Goal: Transaction & Acquisition: Purchase product/service

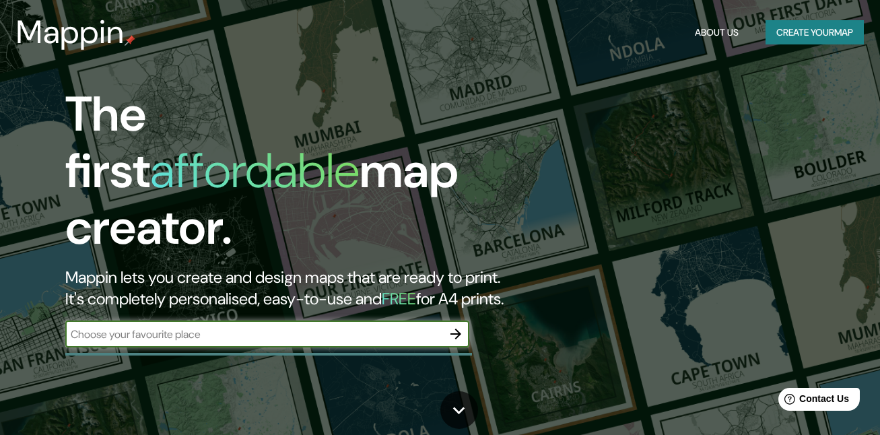
click at [239, 327] on input "text" at bounding box center [253, 334] width 377 height 15
click at [370, 327] on input "text" at bounding box center [253, 334] width 377 height 15
type input "[GEOGRAPHIC_DATA]"
click at [455, 326] on icon "button" at bounding box center [456, 334] width 16 height 16
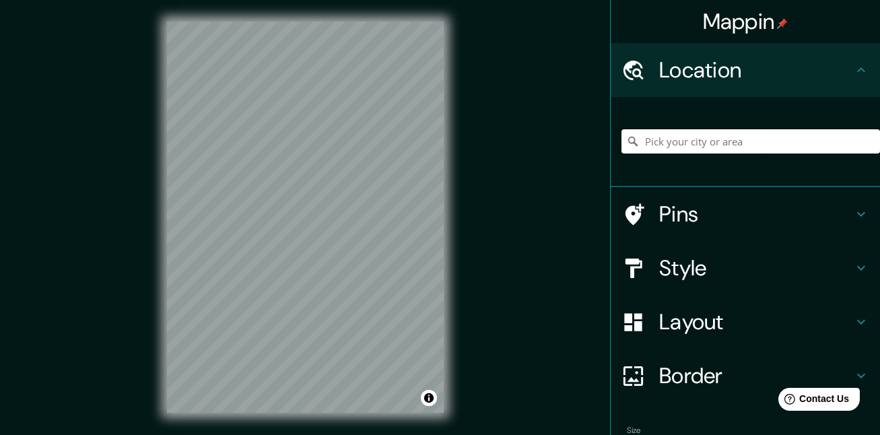
click at [728, 148] on input "Pick your city or area" at bounding box center [751, 141] width 259 height 24
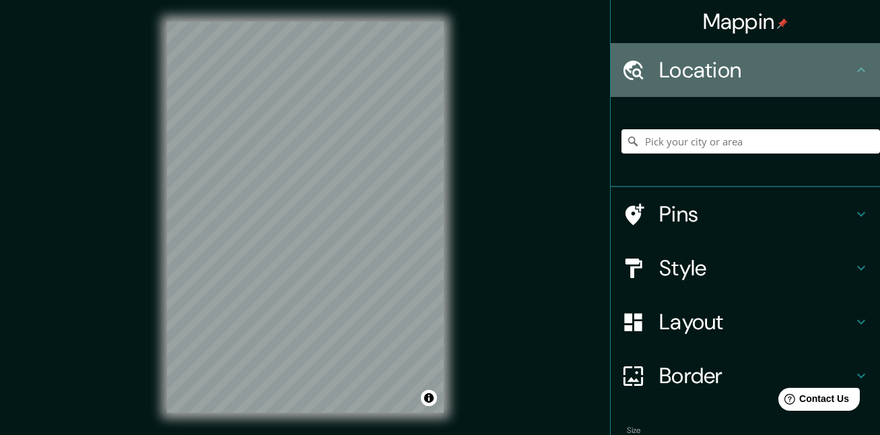
click at [783, 81] on h4 "Location" at bounding box center [757, 70] width 194 height 27
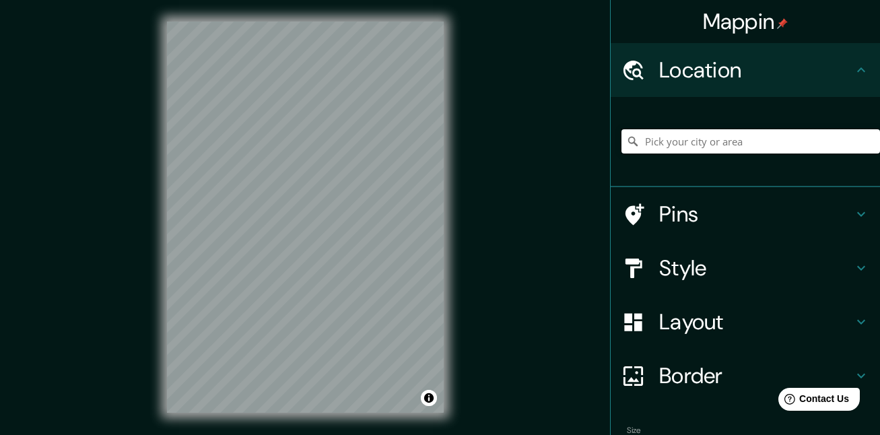
click at [774, 143] on input "Pick your city or area" at bounding box center [751, 141] width 259 height 24
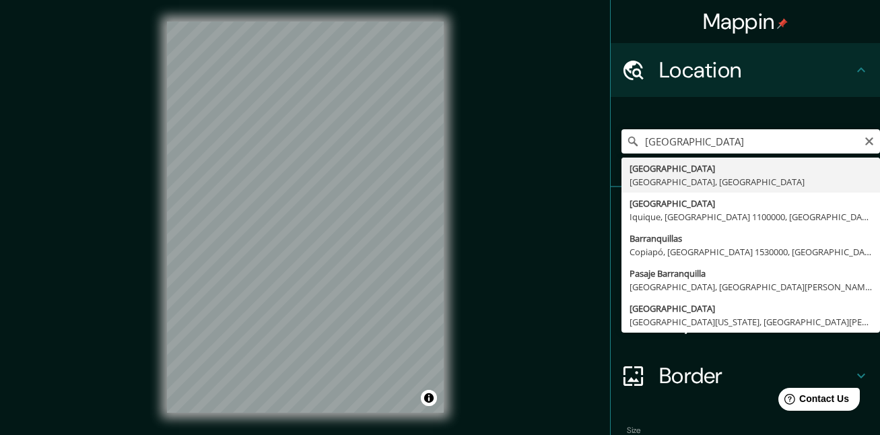
type input "[GEOGRAPHIC_DATA], [GEOGRAPHIC_DATA], [GEOGRAPHIC_DATA]"
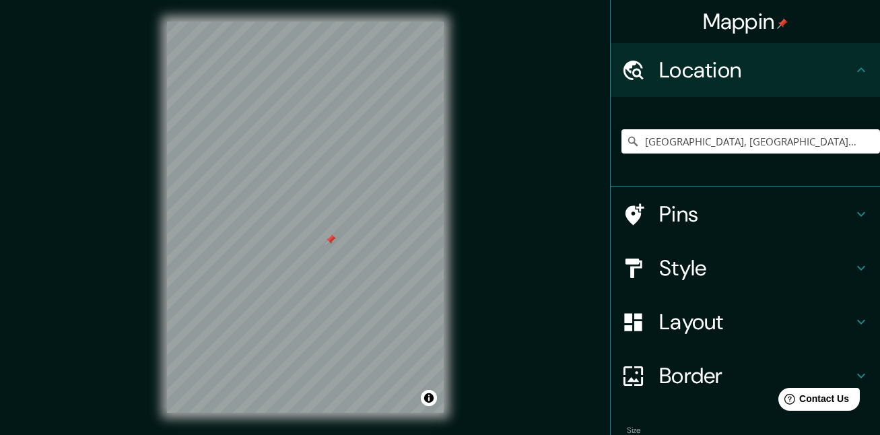
click at [763, 216] on h4 "Pins" at bounding box center [757, 214] width 194 height 27
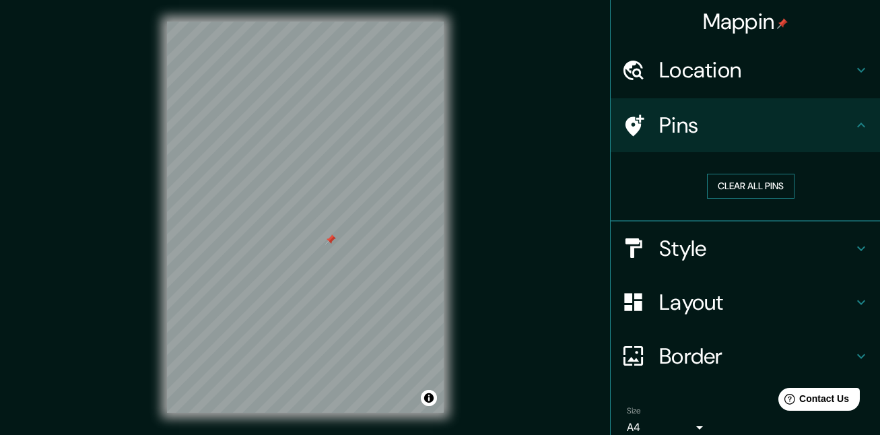
click at [765, 193] on button "Clear all pins" at bounding box center [751, 186] width 88 height 25
click at [758, 185] on button "Clear all pins" at bounding box center [751, 186] width 88 height 25
click at [738, 187] on button "Clear all pins" at bounding box center [751, 186] width 88 height 25
click at [724, 191] on button "Clear all pins" at bounding box center [751, 186] width 88 height 25
click at [759, 125] on h4 "Pins" at bounding box center [757, 125] width 194 height 27
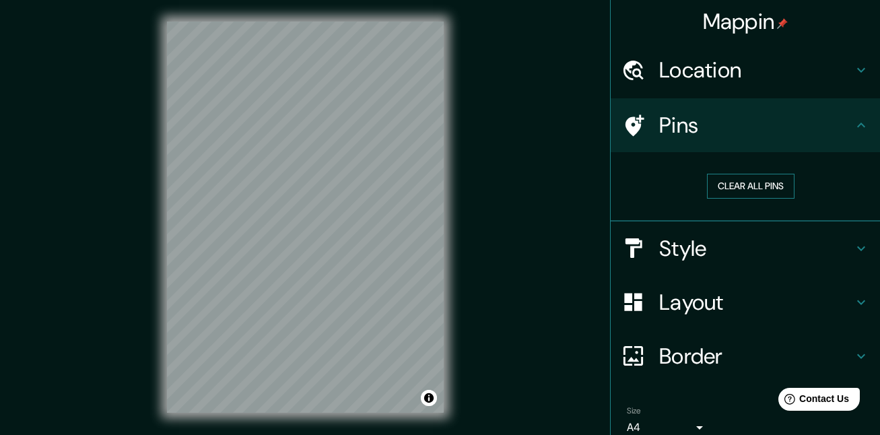
click at [746, 178] on button "Clear all pins" at bounding box center [751, 186] width 88 height 25
click at [754, 187] on button "Clear all pins" at bounding box center [751, 186] width 88 height 25
drag, startPoint x: 587, startPoint y: 131, endPoint x: 595, endPoint y: 129, distance: 8.3
click at [587, 131] on div "Mappin Location [GEOGRAPHIC_DATA], [GEOGRAPHIC_DATA], [GEOGRAPHIC_DATA] Pins Cl…" at bounding box center [440, 228] width 880 height 456
click at [626, 126] on icon at bounding box center [635, 126] width 19 height 22
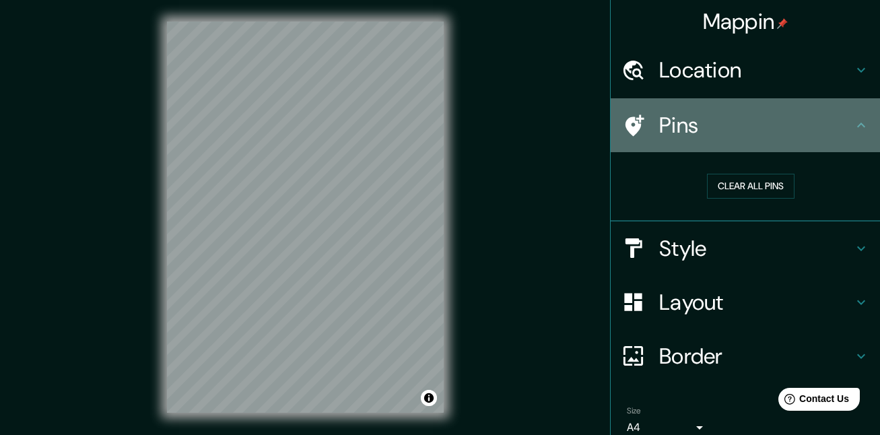
click at [858, 128] on icon at bounding box center [862, 125] width 16 height 16
click at [854, 129] on icon at bounding box center [862, 125] width 16 height 16
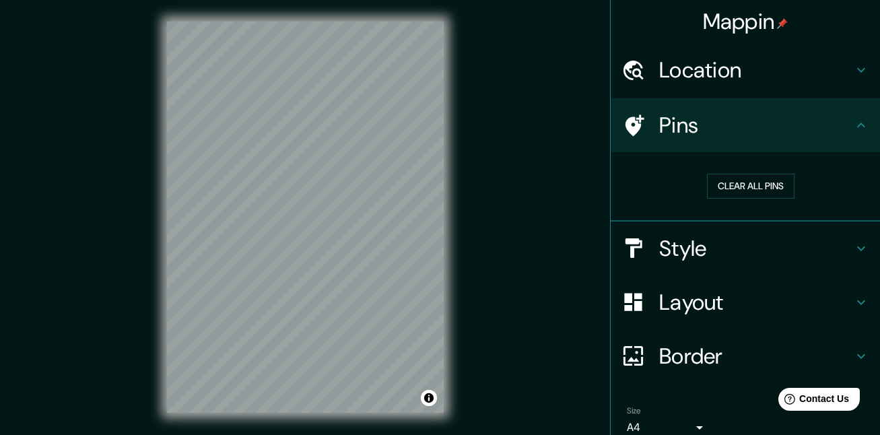
click at [858, 123] on icon at bounding box center [862, 125] width 8 height 5
click at [722, 196] on button "Clear all pins" at bounding box center [751, 186] width 88 height 25
click at [720, 187] on button "Clear all pins" at bounding box center [751, 186] width 88 height 25
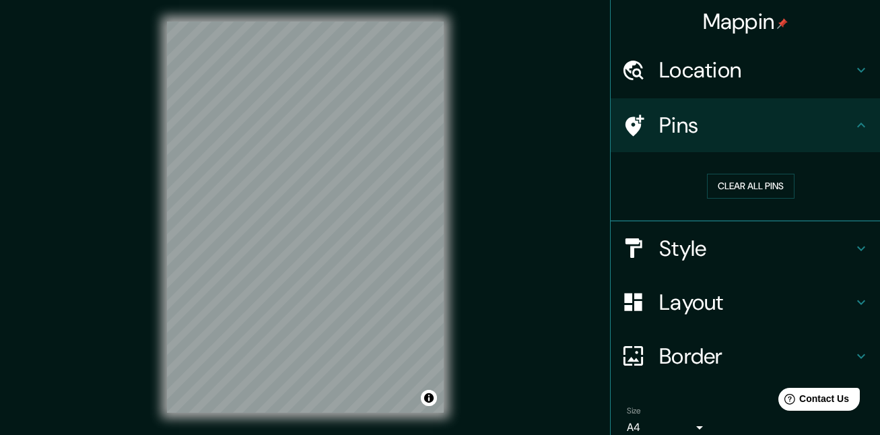
click at [739, 240] on h4 "Style" at bounding box center [757, 248] width 194 height 27
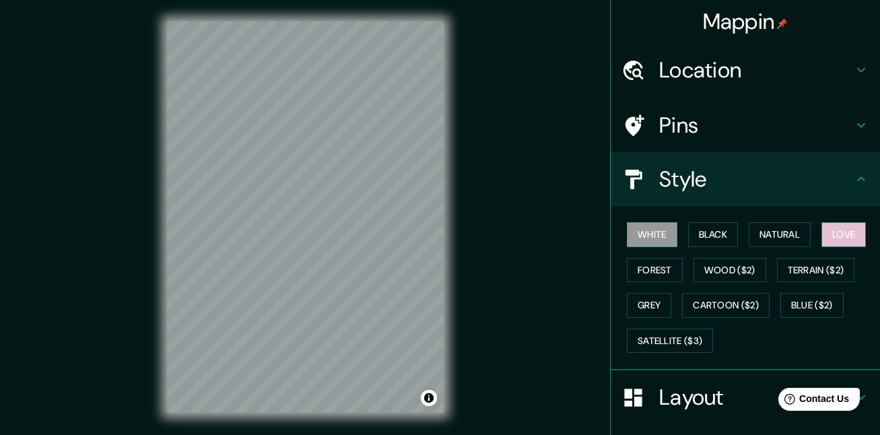
click at [823, 228] on button "Love" at bounding box center [844, 234] width 44 height 25
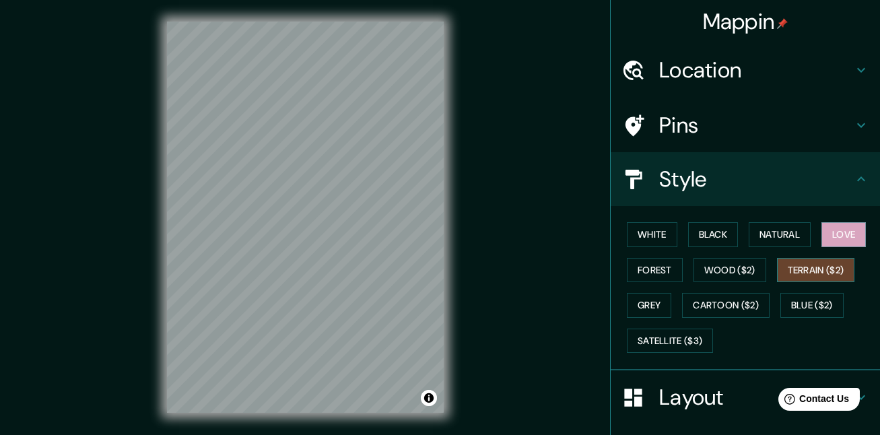
click at [793, 274] on button "Terrain ($2)" at bounding box center [816, 270] width 78 height 25
click at [714, 269] on button "Wood ($2)" at bounding box center [730, 270] width 73 height 25
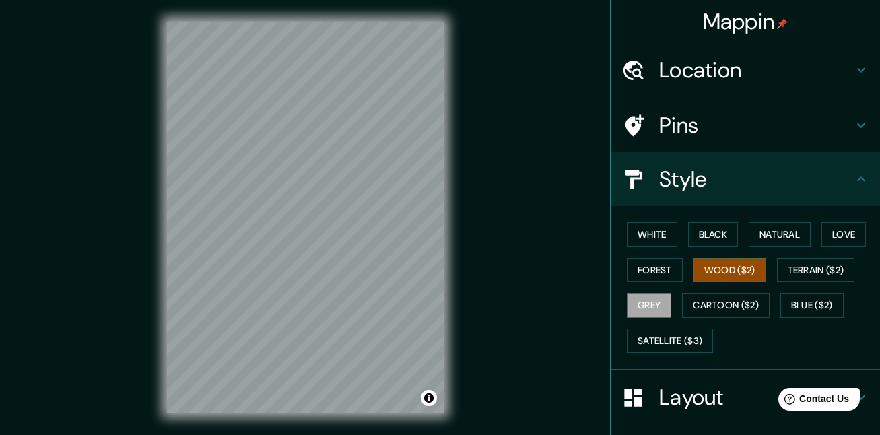
click at [657, 303] on button "Grey" at bounding box center [649, 305] width 44 height 25
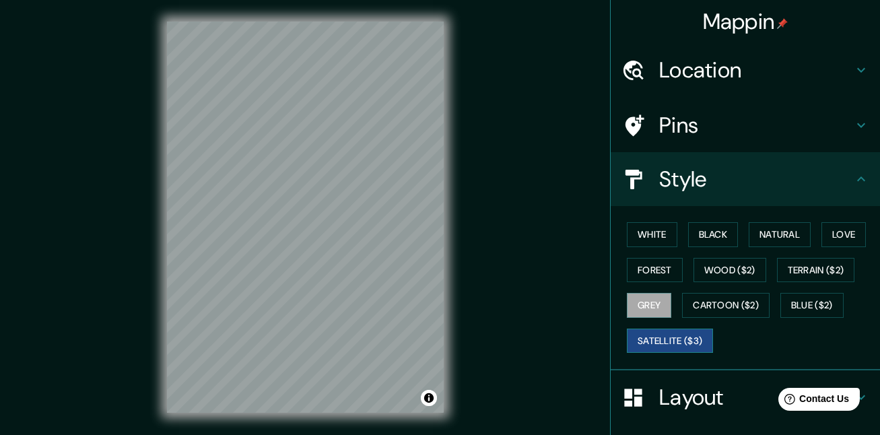
click at [672, 333] on button "Satellite ($3)" at bounding box center [670, 341] width 86 height 25
click at [719, 311] on button "Cartoon ($2)" at bounding box center [726, 305] width 88 height 25
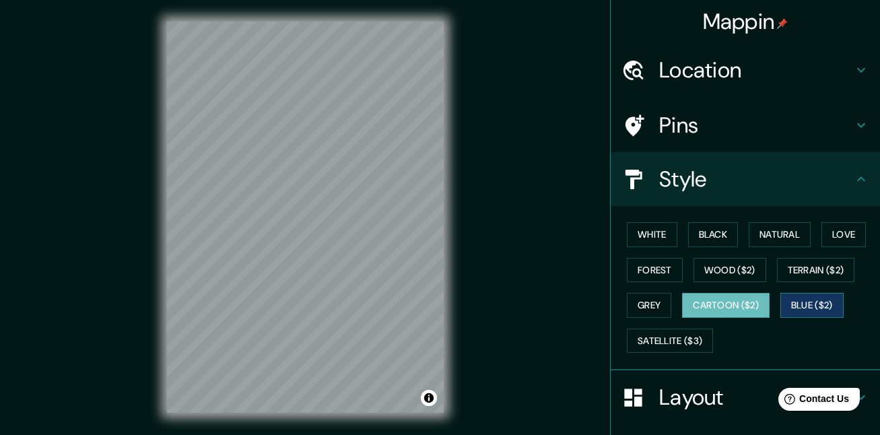
click at [795, 313] on button "Blue ($2)" at bounding box center [812, 305] width 63 height 25
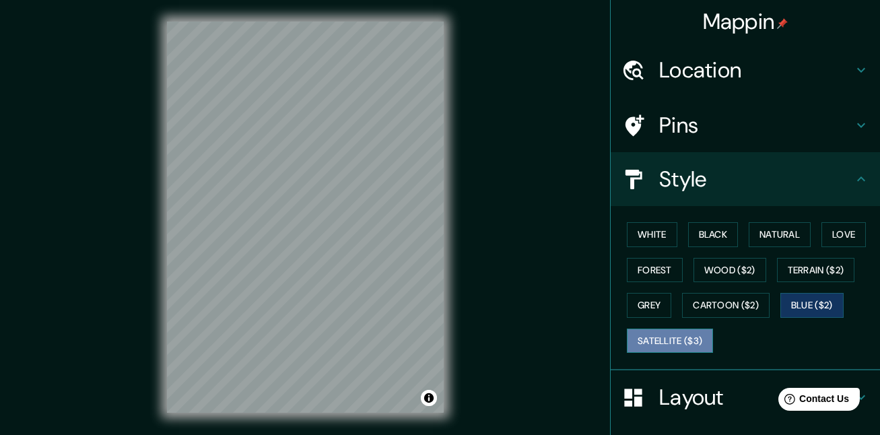
click at [686, 334] on button "Satellite ($3)" at bounding box center [670, 341] width 86 height 25
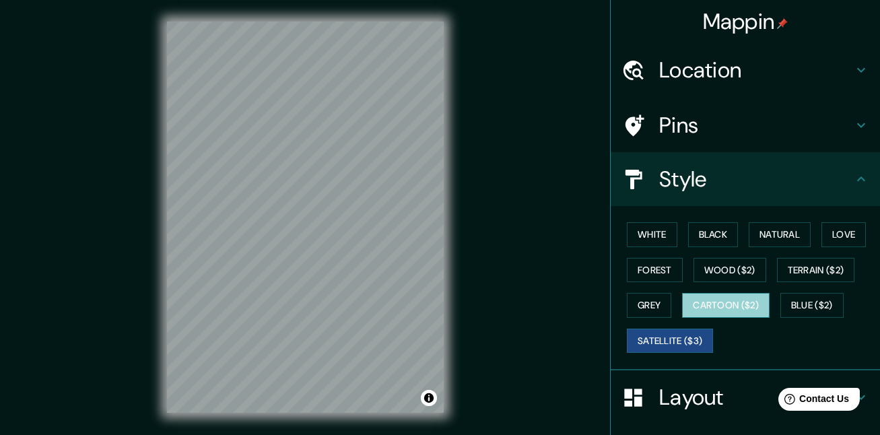
click at [715, 304] on button "Cartoon ($2)" at bounding box center [726, 305] width 88 height 25
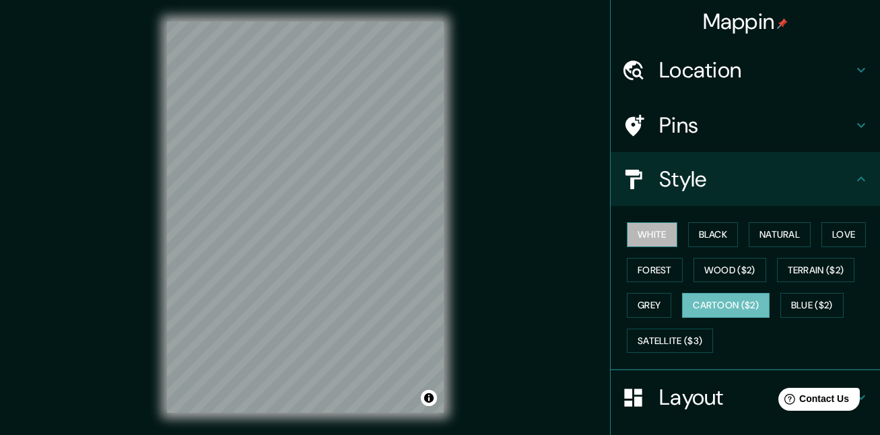
click at [652, 234] on button "White" at bounding box center [652, 234] width 51 height 25
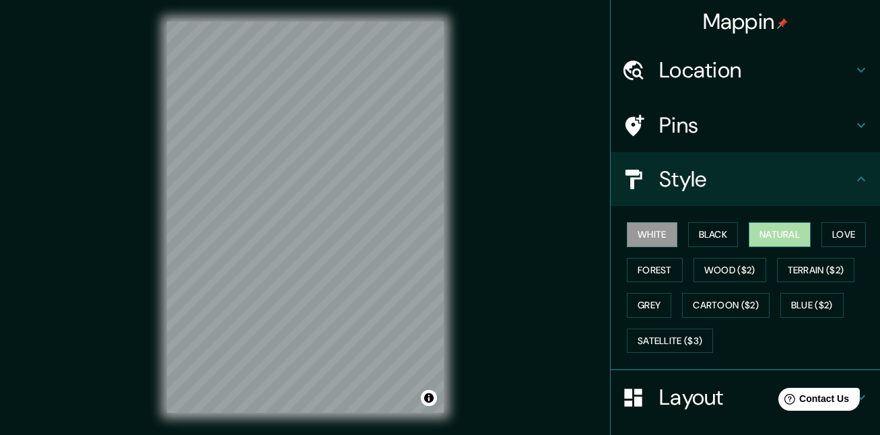
click at [773, 232] on button "Natural" at bounding box center [780, 234] width 62 height 25
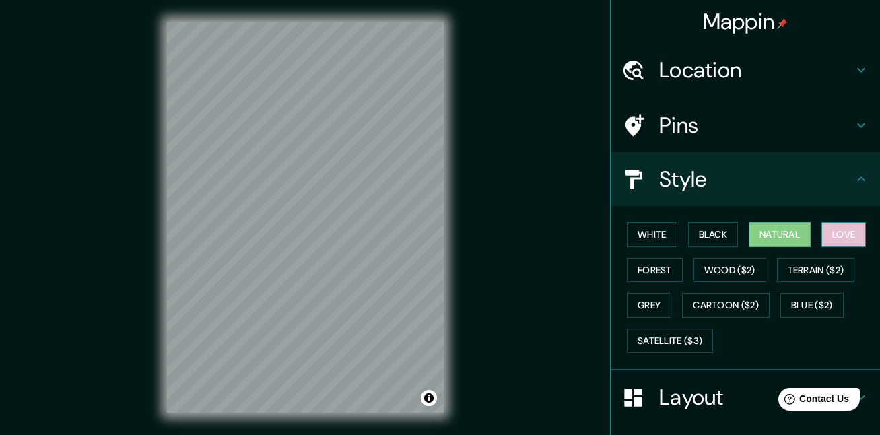
click at [843, 236] on button "Love" at bounding box center [844, 234] width 44 height 25
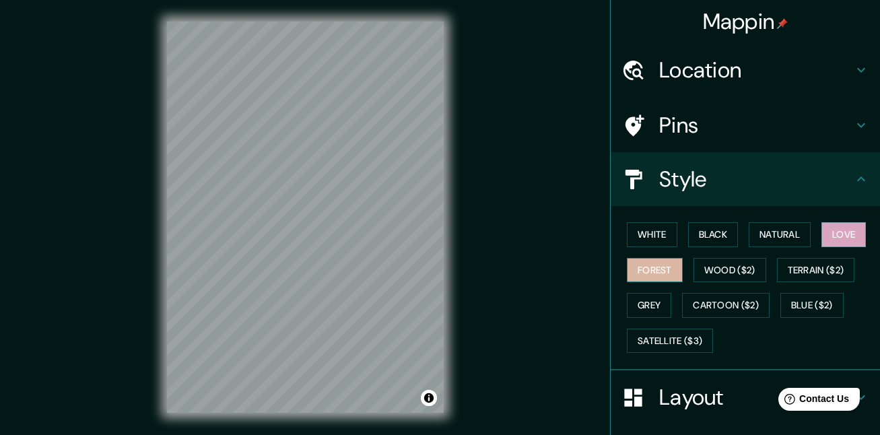
click at [660, 269] on button "Forest" at bounding box center [655, 270] width 56 height 25
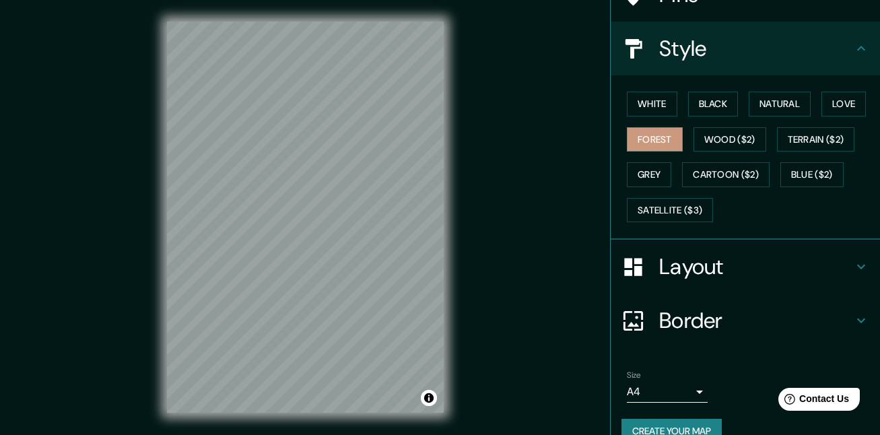
scroll to position [135, 0]
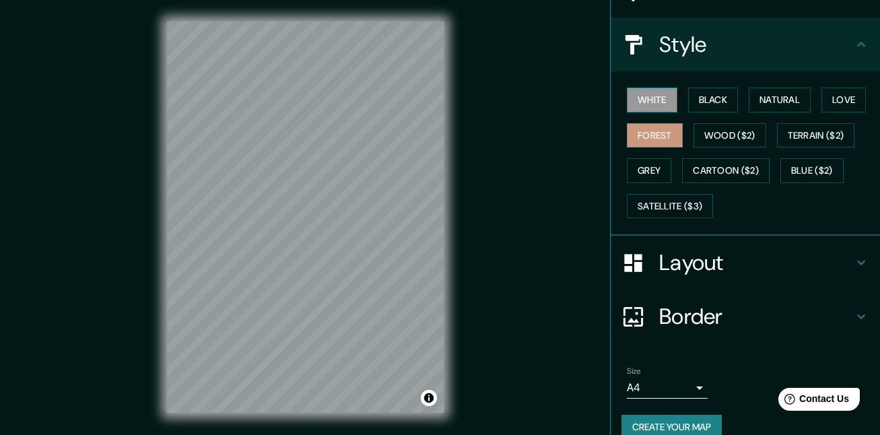
click at [643, 102] on button "White" at bounding box center [652, 100] width 51 height 25
click at [674, 98] on div "White Black Natural Love Forest Wood ($2) Terrain ($2) Grey Cartoon ($2) Blue (…" at bounding box center [751, 152] width 259 height 141
click at [713, 102] on button "Black" at bounding box center [713, 100] width 51 height 25
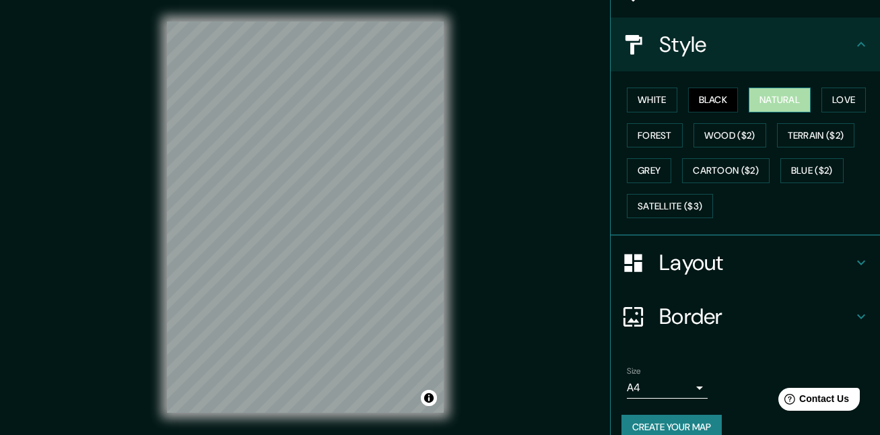
click at [763, 102] on button "Natural" at bounding box center [780, 100] width 62 height 25
click at [822, 96] on button "Love" at bounding box center [844, 100] width 44 height 25
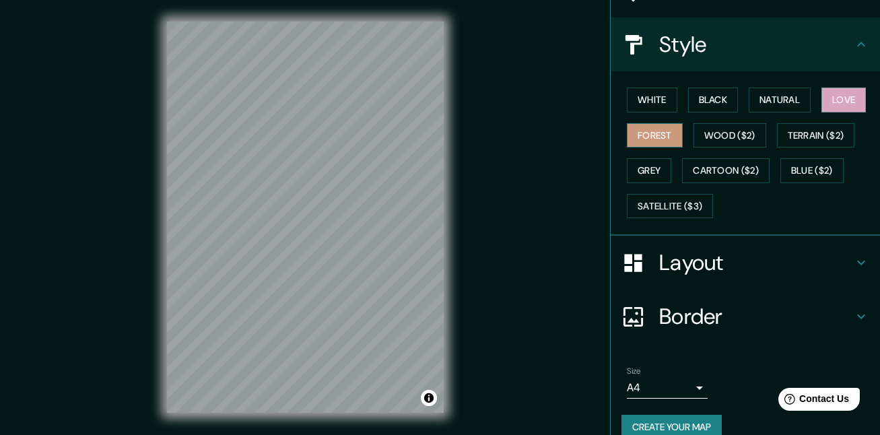
click at [651, 128] on button "Forest" at bounding box center [655, 135] width 56 height 25
click at [720, 133] on button "Wood ($2)" at bounding box center [730, 135] width 73 height 25
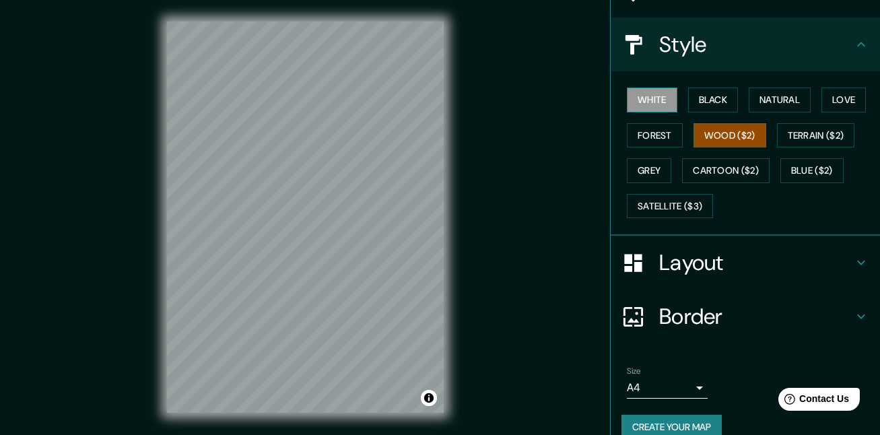
click at [651, 106] on button "White" at bounding box center [652, 100] width 51 height 25
click at [655, 121] on div "White Black Natural Love Forest Wood ($2) Terrain ($2) Grey Cartoon ($2) Blue (…" at bounding box center [751, 152] width 259 height 141
click at [664, 129] on button "Forest" at bounding box center [655, 135] width 56 height 25
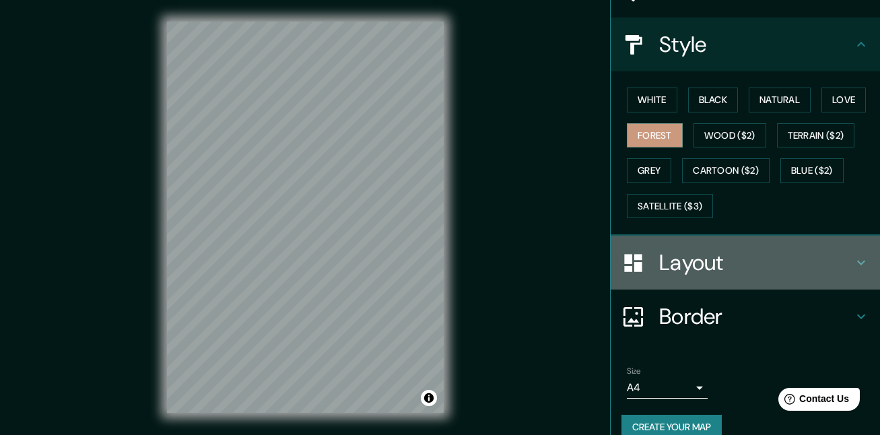
click at [714, 260] on h4 "Layout" at bounding box center [757, 262] width 194 height 27
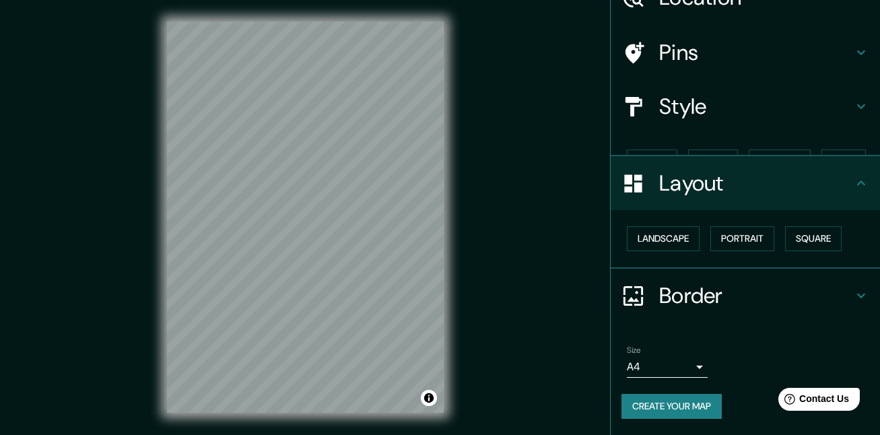
scroll to position [49, 0]
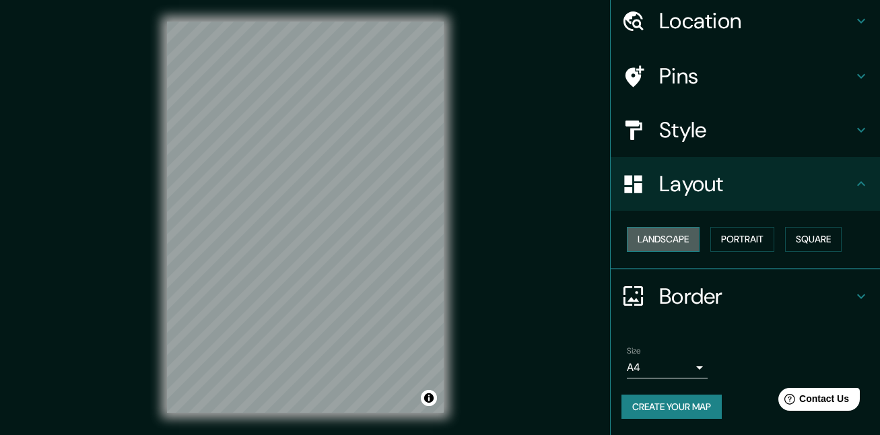
click at [678, 233] on button "Landscape" at bounding box center [663, 239] width 73 height 25
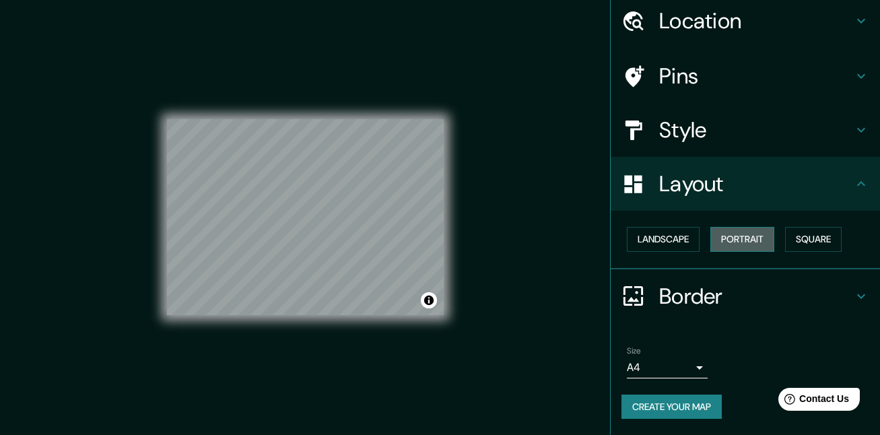
click at [761, 241] on button "Portrait" at bounding box center [743, 239] width 64 height 25
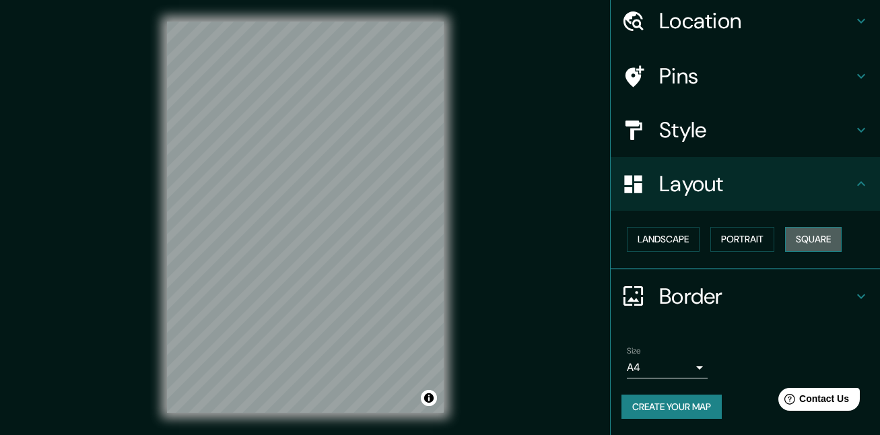
click at [785, 239] on button "Square" at bounding box center [813, 239] width 57 height 25
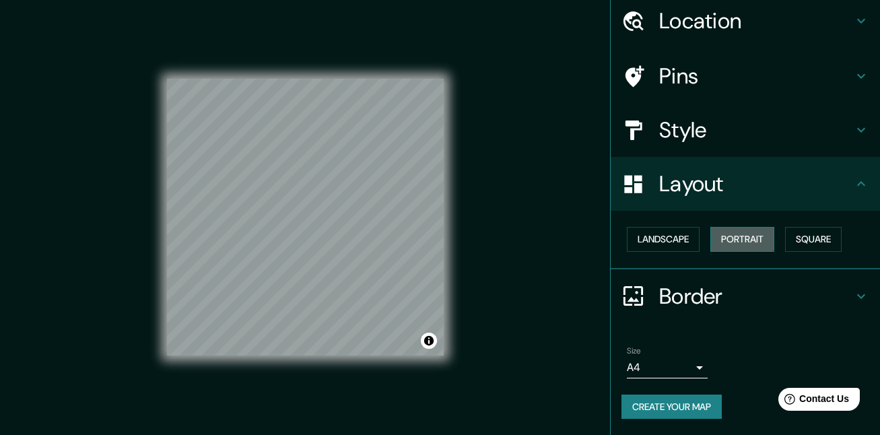
click at [711, 237] on button "Portrait" at bounding box center [743, 239] width 64 height 25
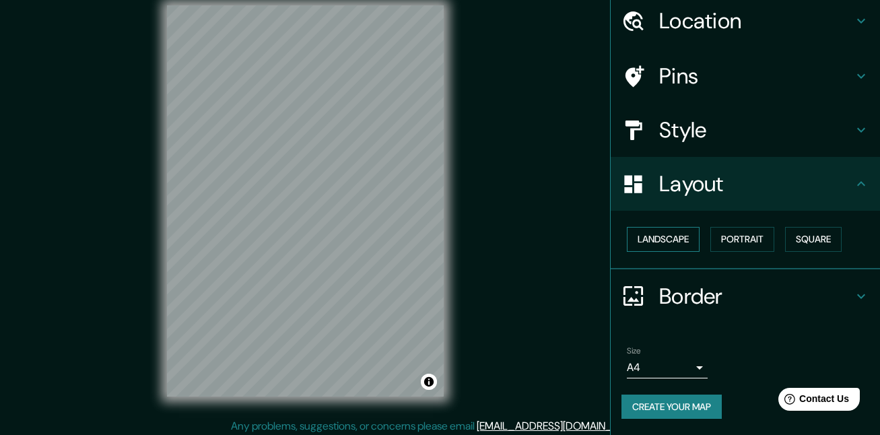
scroll to position [21, 0]
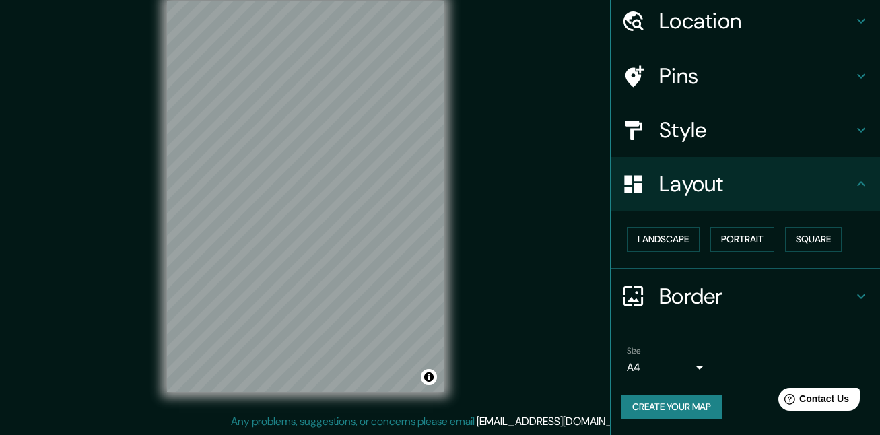
click at [784, 298] on h4 "Border" at bounding box center [757, 296] width 194 height 27
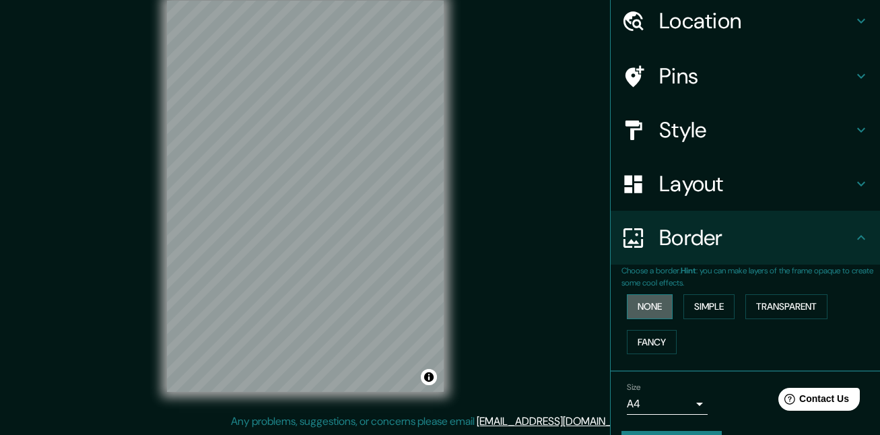
click at [634, 302] on button "None" at bounding box center [650, 306] width 46 height 25
click at [684, 305] on button "Simple" at bounding box center [709, 306] width 51 height 25
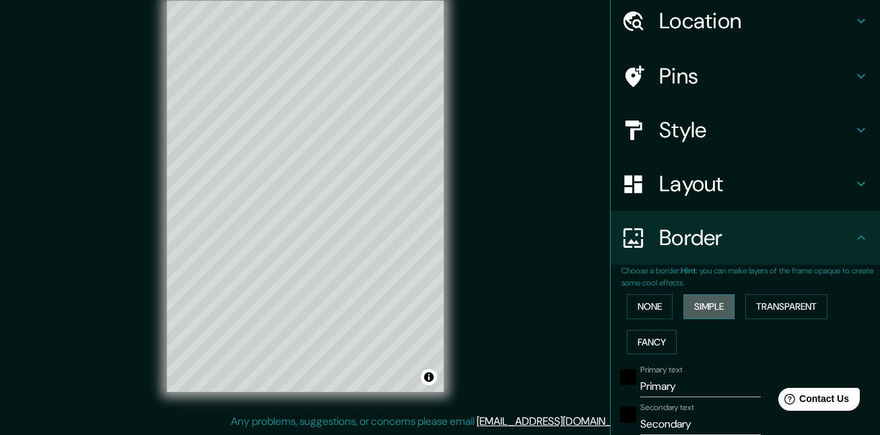
click at [684, 305] on button "Simple" at bounding box center [709, 306] width 51 height 25
type input "164"
type input "33"
click at [761, 309] on button "Transparent" at bounding box center [787, 306] width 82 height 25
click at [643, 338] on button "Fancy" at bounding box center [652, 342] width 50 height 25
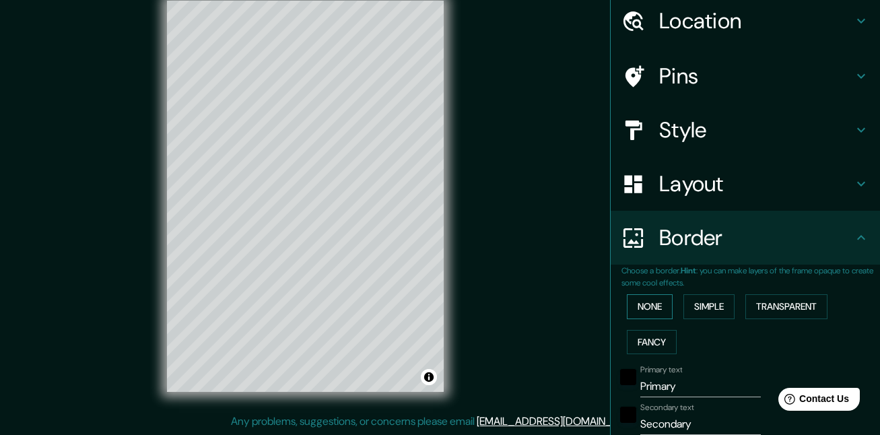
click at [643, 311] on button "None" at bounding box center [650, 306] width 46 height 25
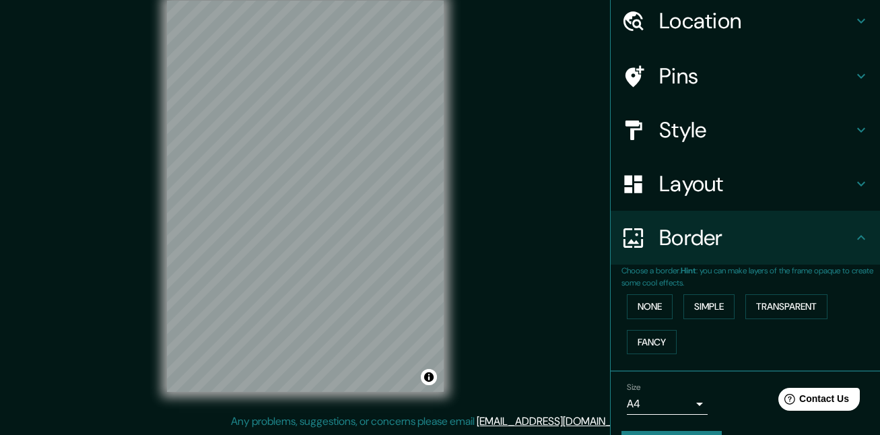
scroll to position [86, 0]
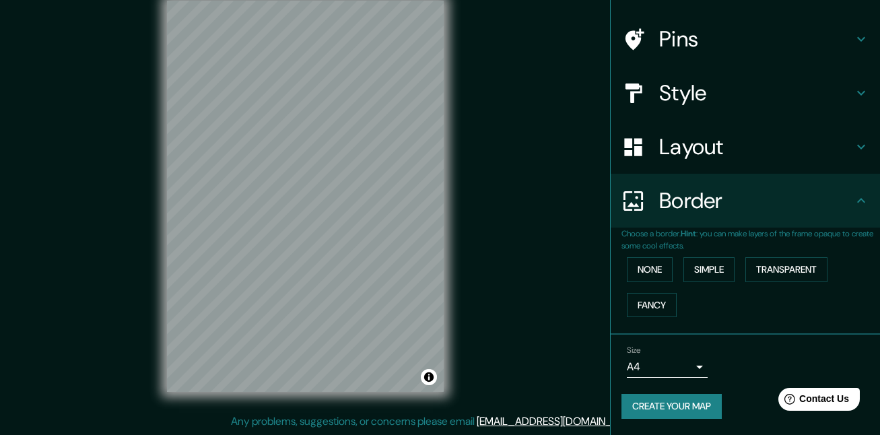
click at [680, 364] on body "Mappin Location [GEOGRAPHIC_DATA], [GEOGRAPHIC_DATA], [GEOGRAPHIC_DATA] Pins St…" at bounding box center [440, 196] width 880 height 435
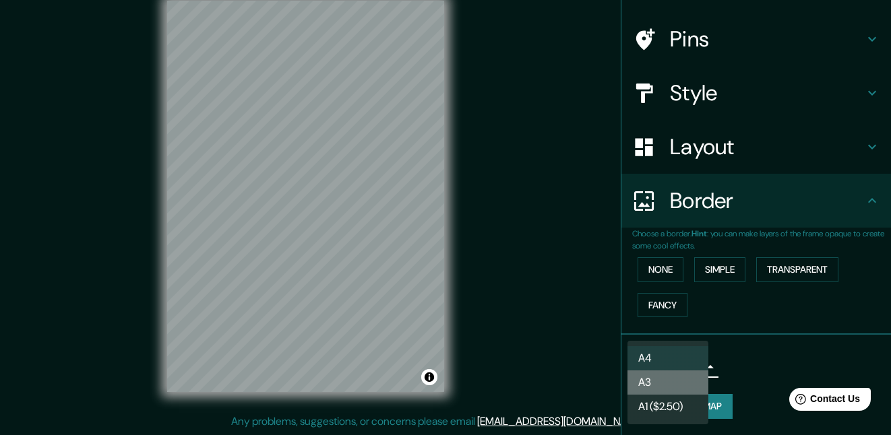
click at [672, 387] on li "A3" at bounding box center [667, 383] width 81 height 24
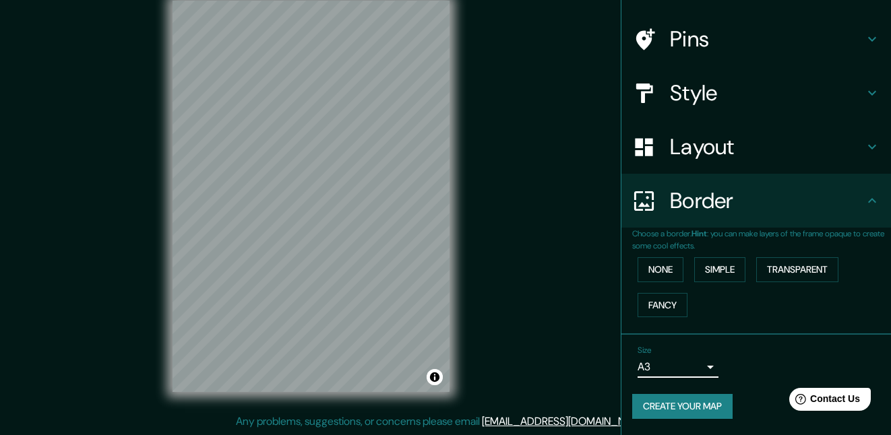
click at [683, 361] on body "Mappin Location [GEOGRAPHIC_DATA], [GEOGRAPHIC_DATA], [GEOGRAPHIC_DATA] Pins St…" at bounding box center [445, 196] width 891 height 435
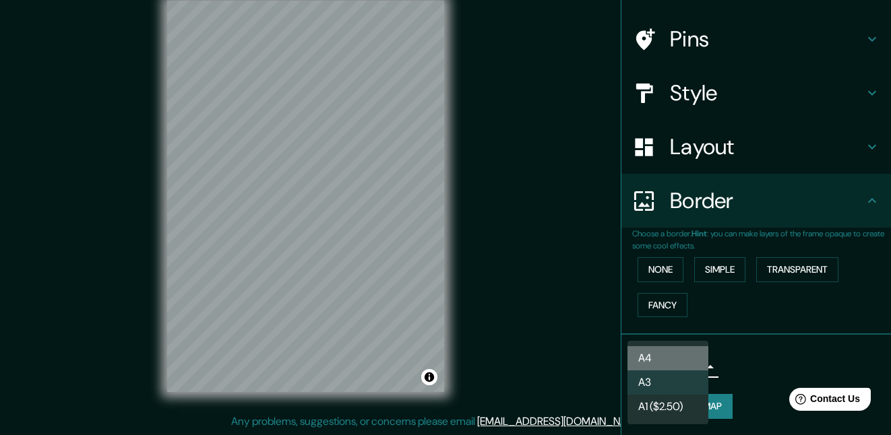
click at [676, 353] on li "A4" at bounding box center [667, 358] width 81 height 24
type input "single"
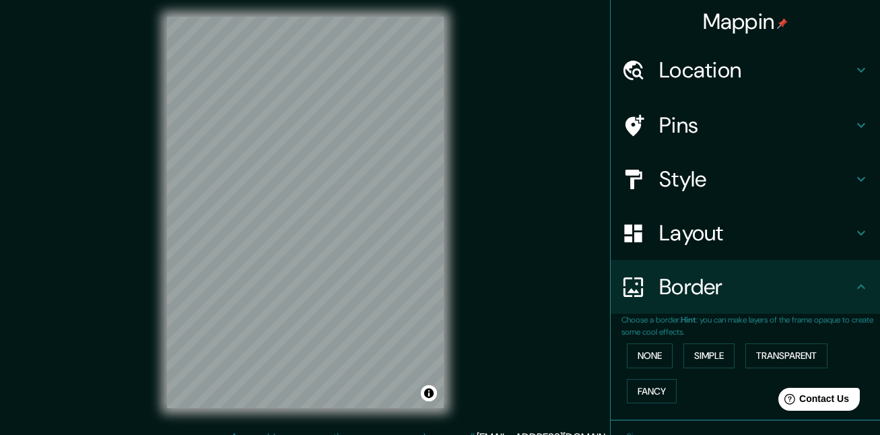
scroll to position [0, 0]
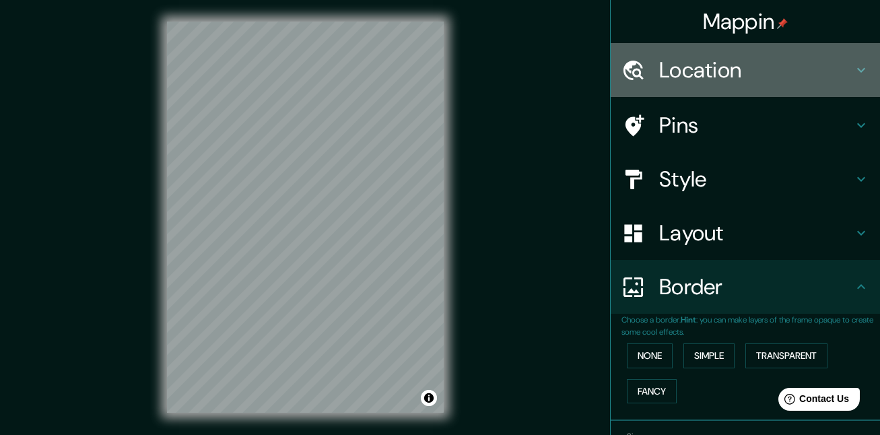
click at [721, 84] on h4 "Location" at bounding box center [757, 70] width 194 height 27
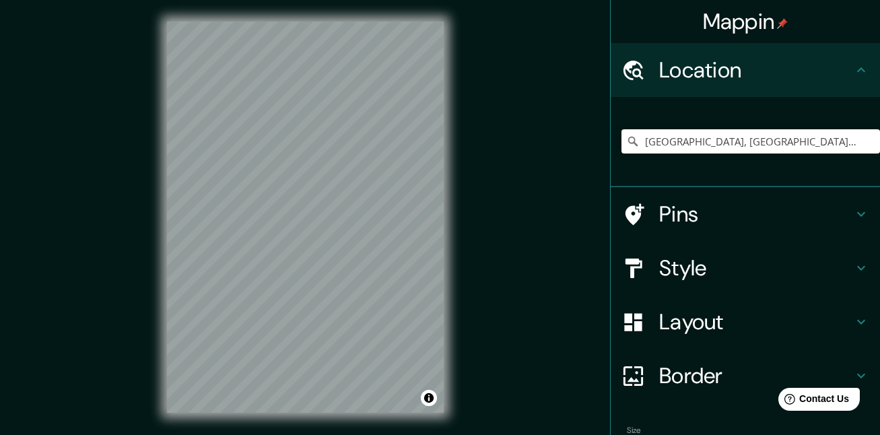
click at [728, 87] on div "Location" at bounding box center [745, 70] width 269 height 54
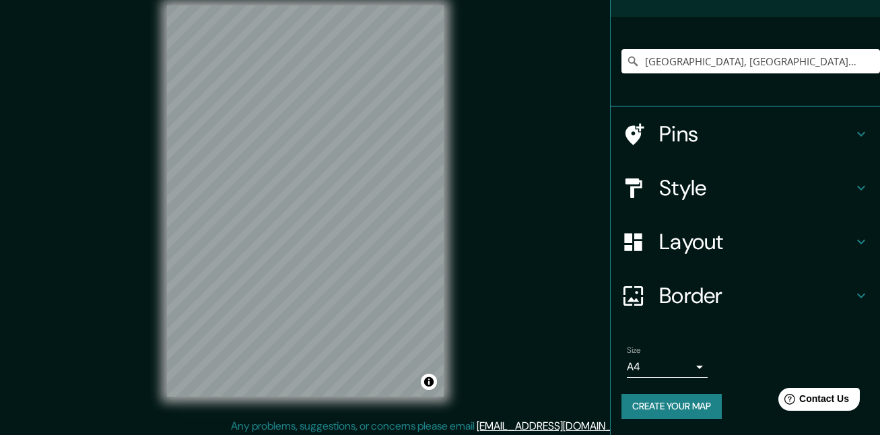
scroll to position [21, 0]
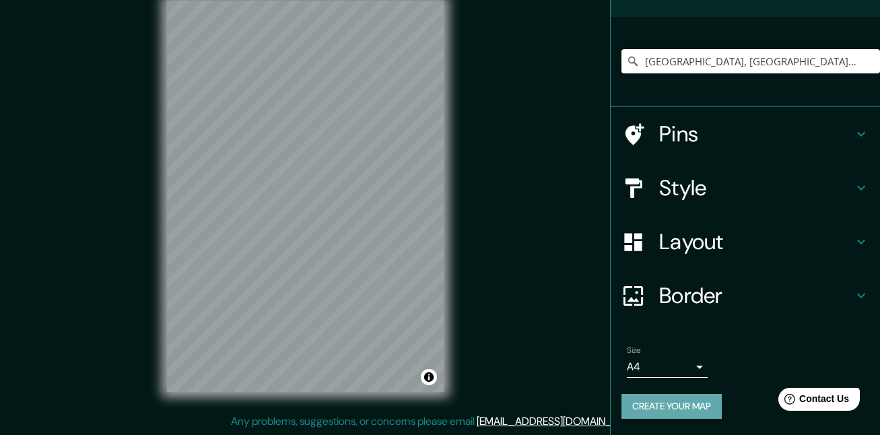
drag, startPoint x: 703, startPoint y: 406, endPoint x: 705, endPoint y: 417, distance: 11.6
click at [703, 411] on button "Create your map" at bounding box center [672, 406] width 100 height 25
click at [679, 403] on button "Create your map" at bounding box center [672, 406] width 100 height 25
